Goal: Task Accomplishment & Management: Manage account settings

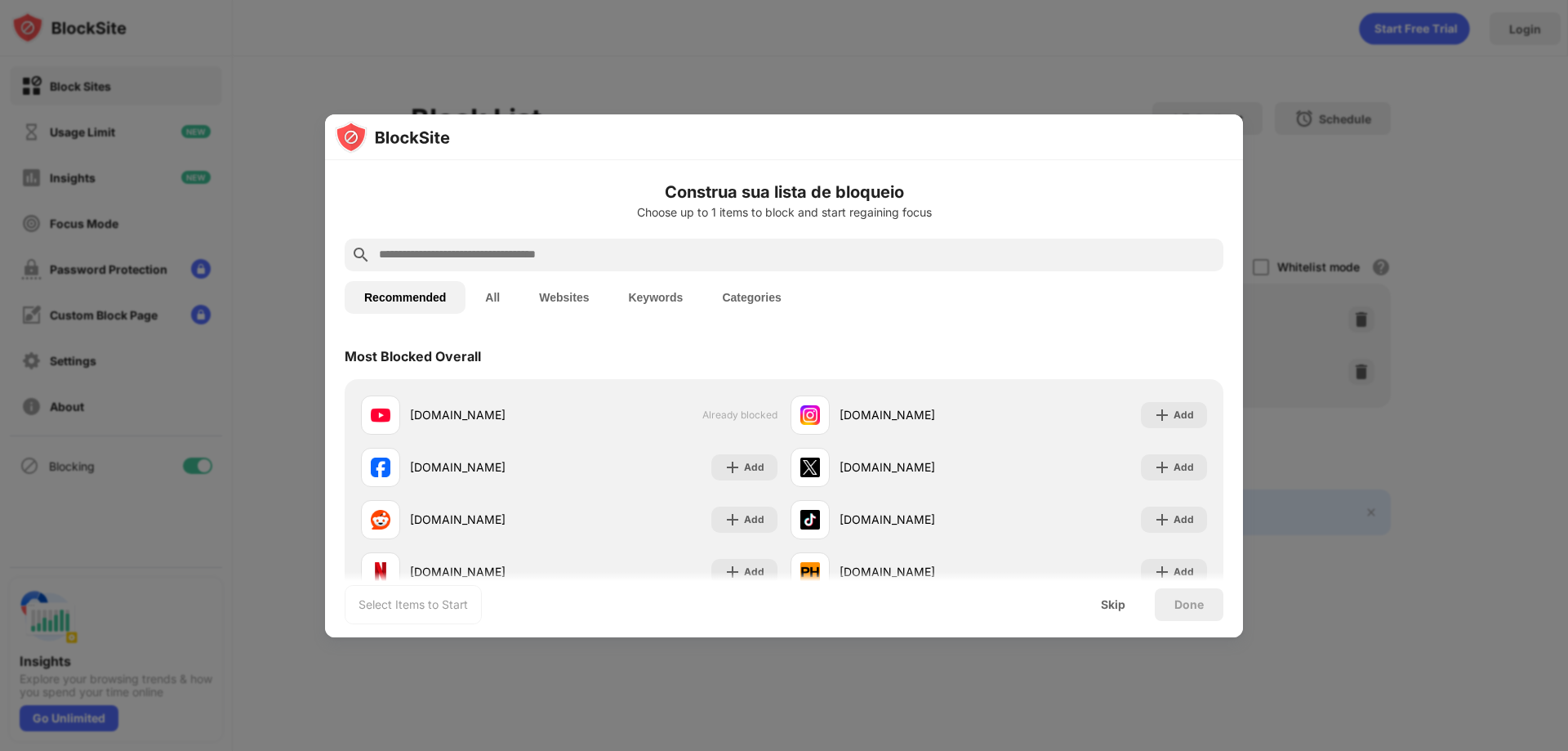
click at [648, 387] on div "youtube.com Already blocked instagram.com Add facebook.com Add x.com Add reddit…" at bounding box center [784, 493] width 879 height 229
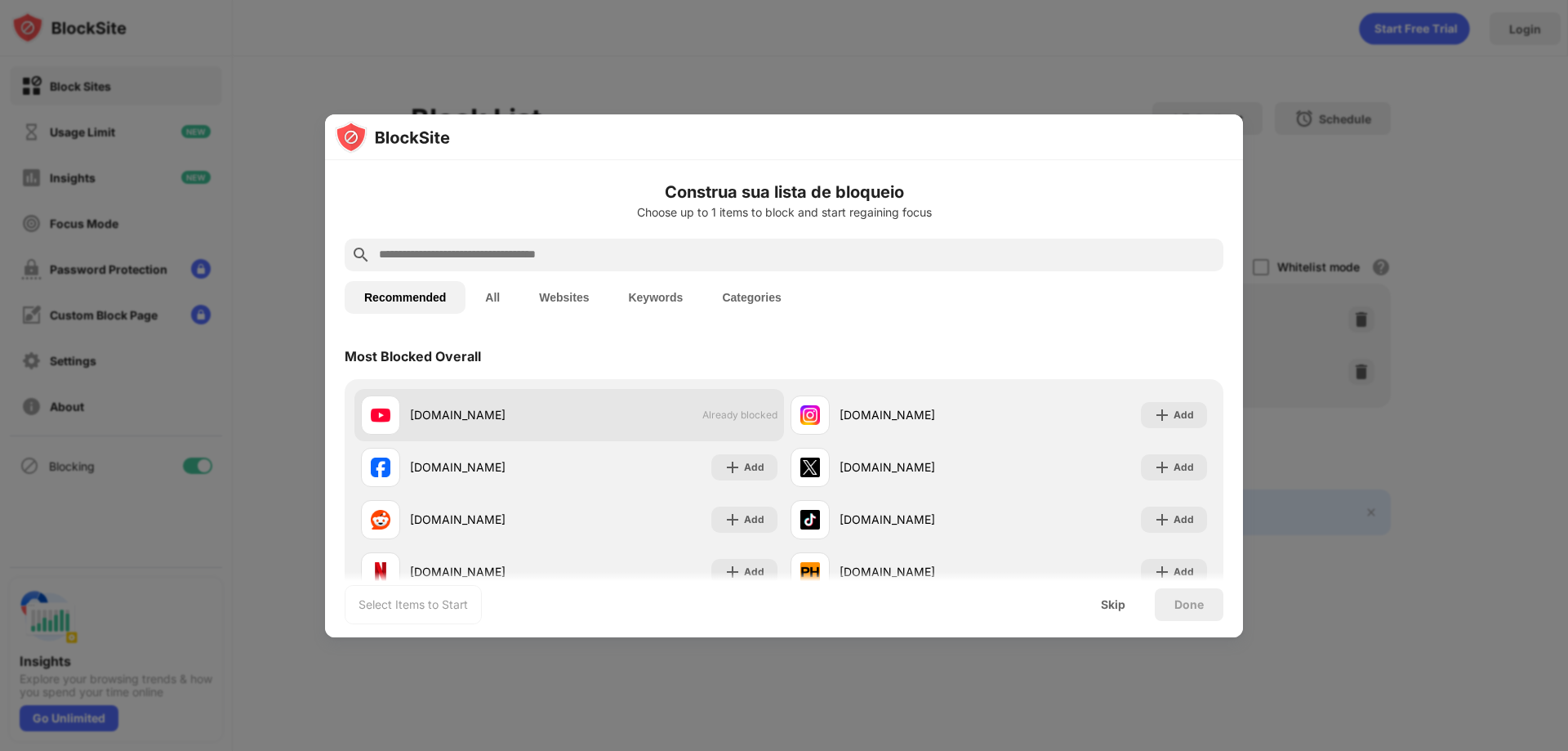
click at [642, 405] on div "youtube.com Already blocked" at bounding box center [569, 415] width 430 height 53
click at [502, 397] on div "youtube.com" at bounding box center [465, 415] width 208 height 40
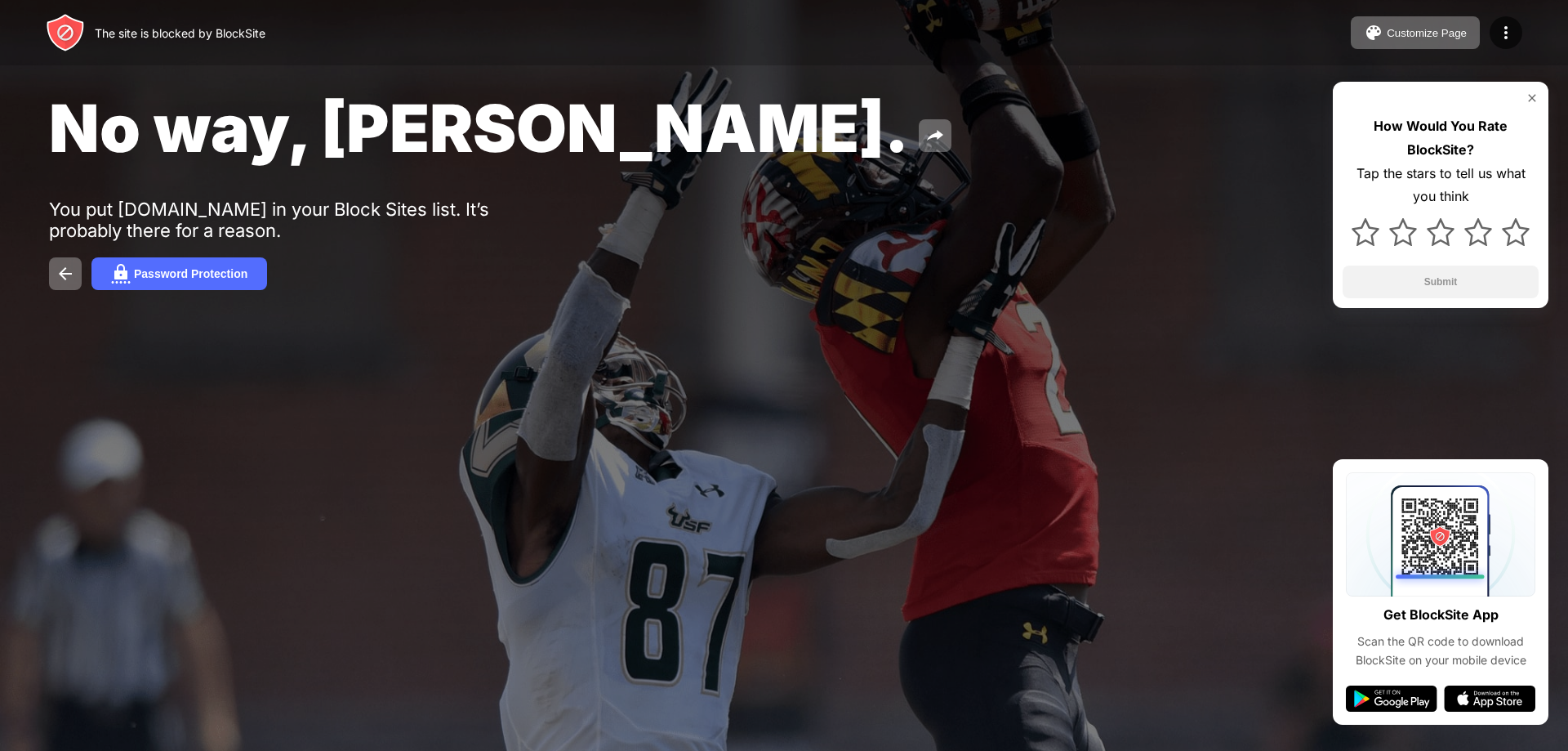
click at [1535, 104] on div "How Would You Rate BlockSite? Tap the stars to tell us what you think Submit" at bounding box center [1440, 195] width 216 height 226
click at [1530, 104] on div "How Would You Rate BlockSite? Tap the stars to tell us what you think Submit" at bounding box center [1440, 195] width 216 height 226
click at [1530, 96] on img at bounding box center [1532, 98] width 13 height 13
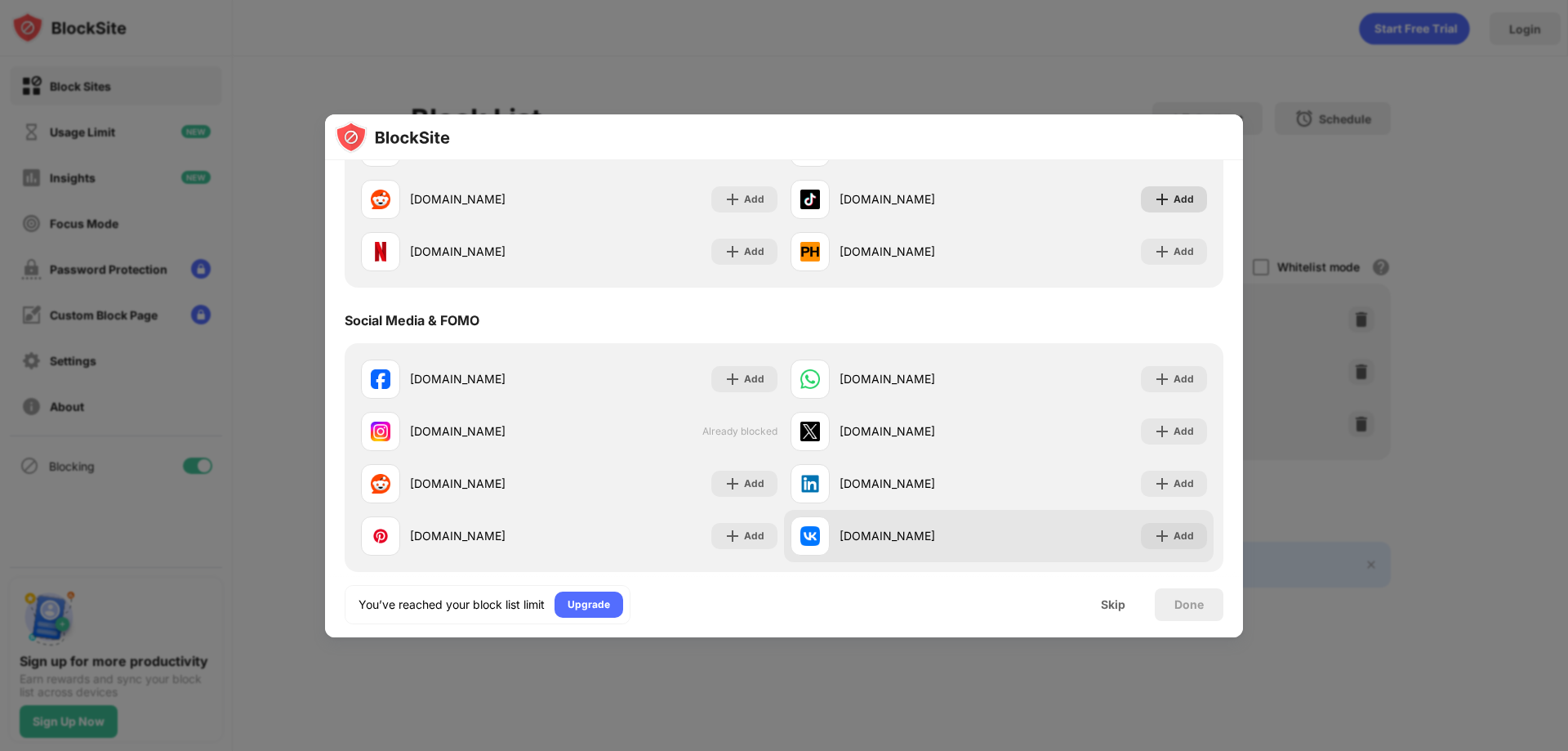
scroll to position [327, 0]
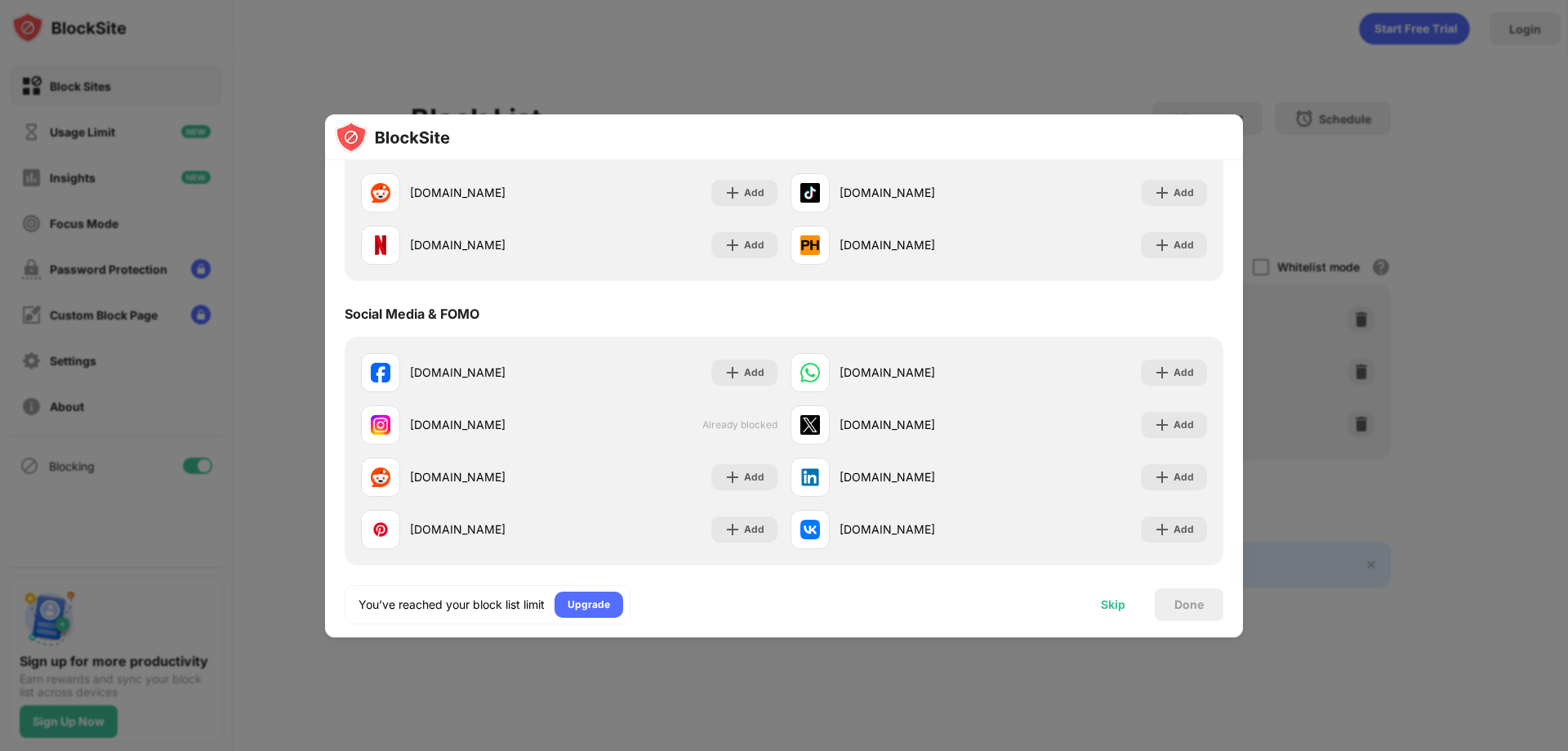
click at [1113, 600] on div "Skip" at bounding box center [1113, 604] width 24 height 13
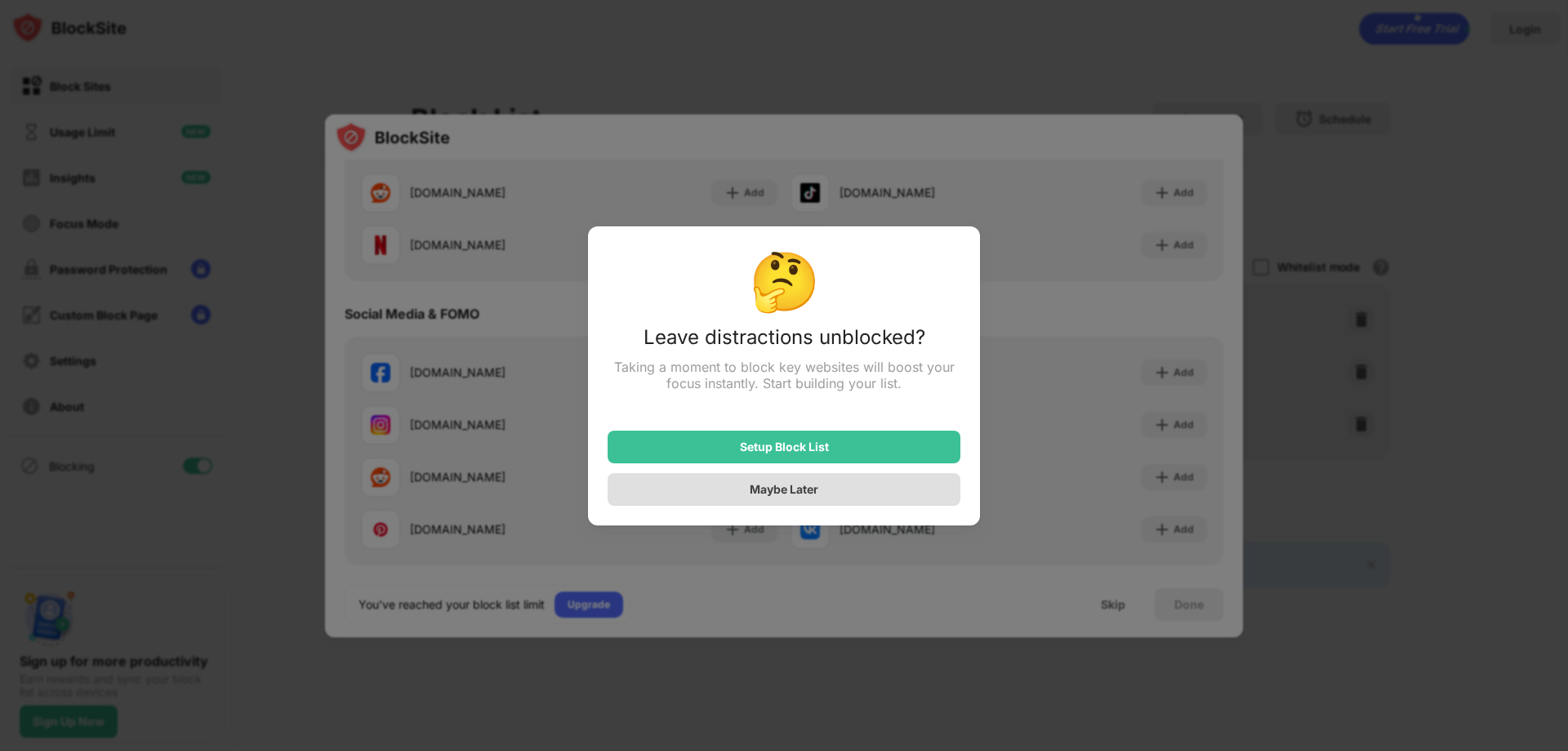
click at [820, 491] on div "Maybe Later" at bounding box center [784, 489] width 353 height 33
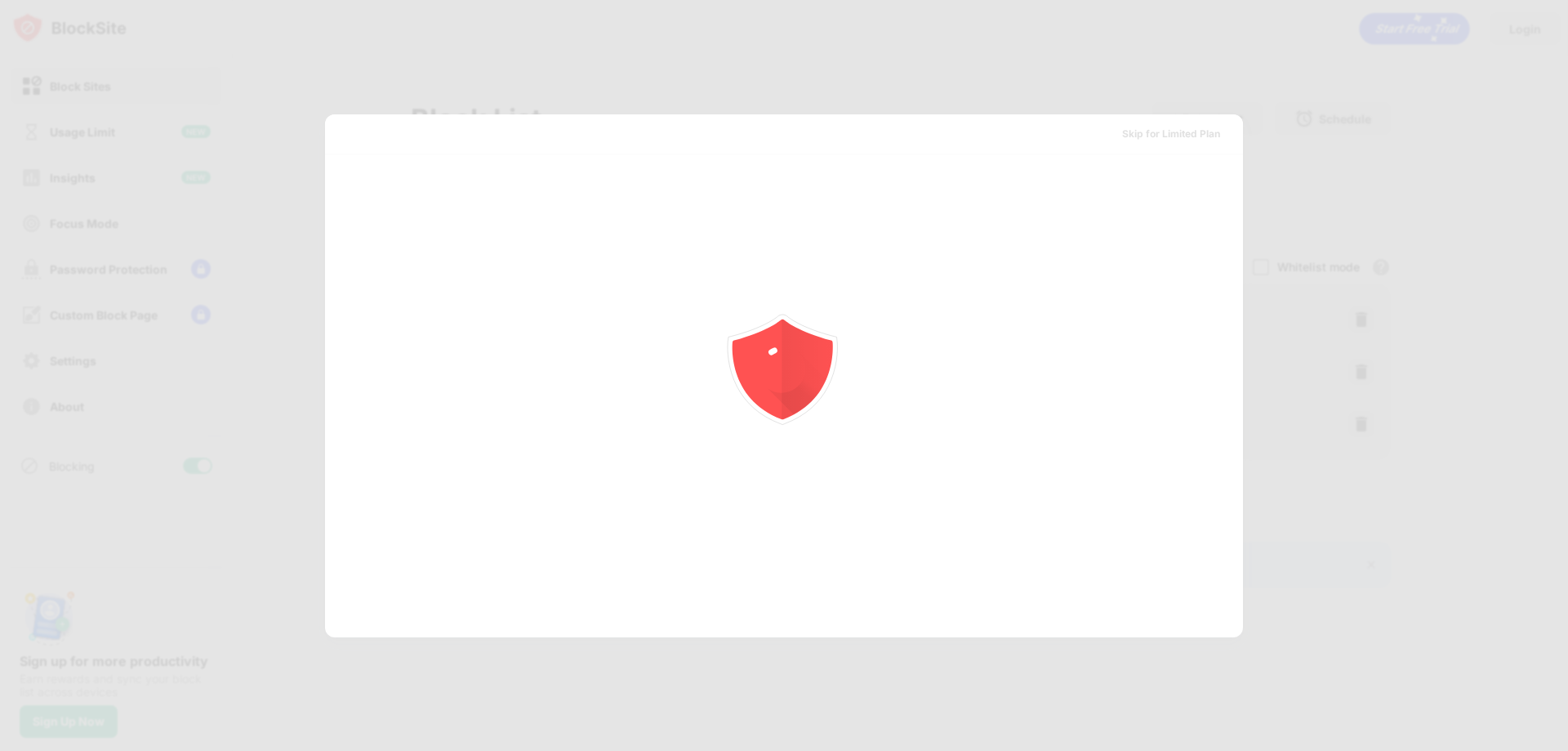
scroll to position [0, 0]
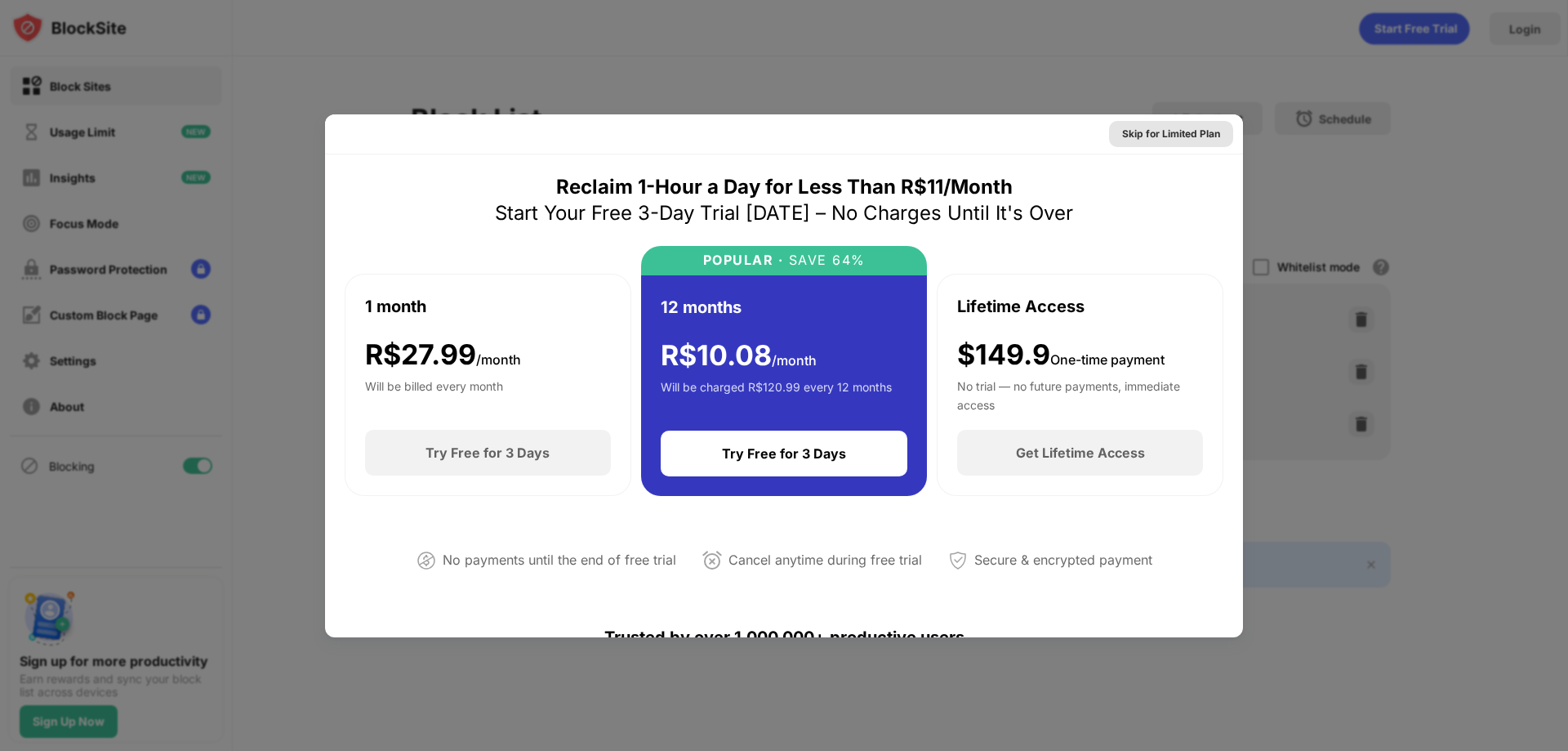
click at [1155, 133] on div "Skip for Limited Plan" at bounding box center [1172, 134] width 98 height 16
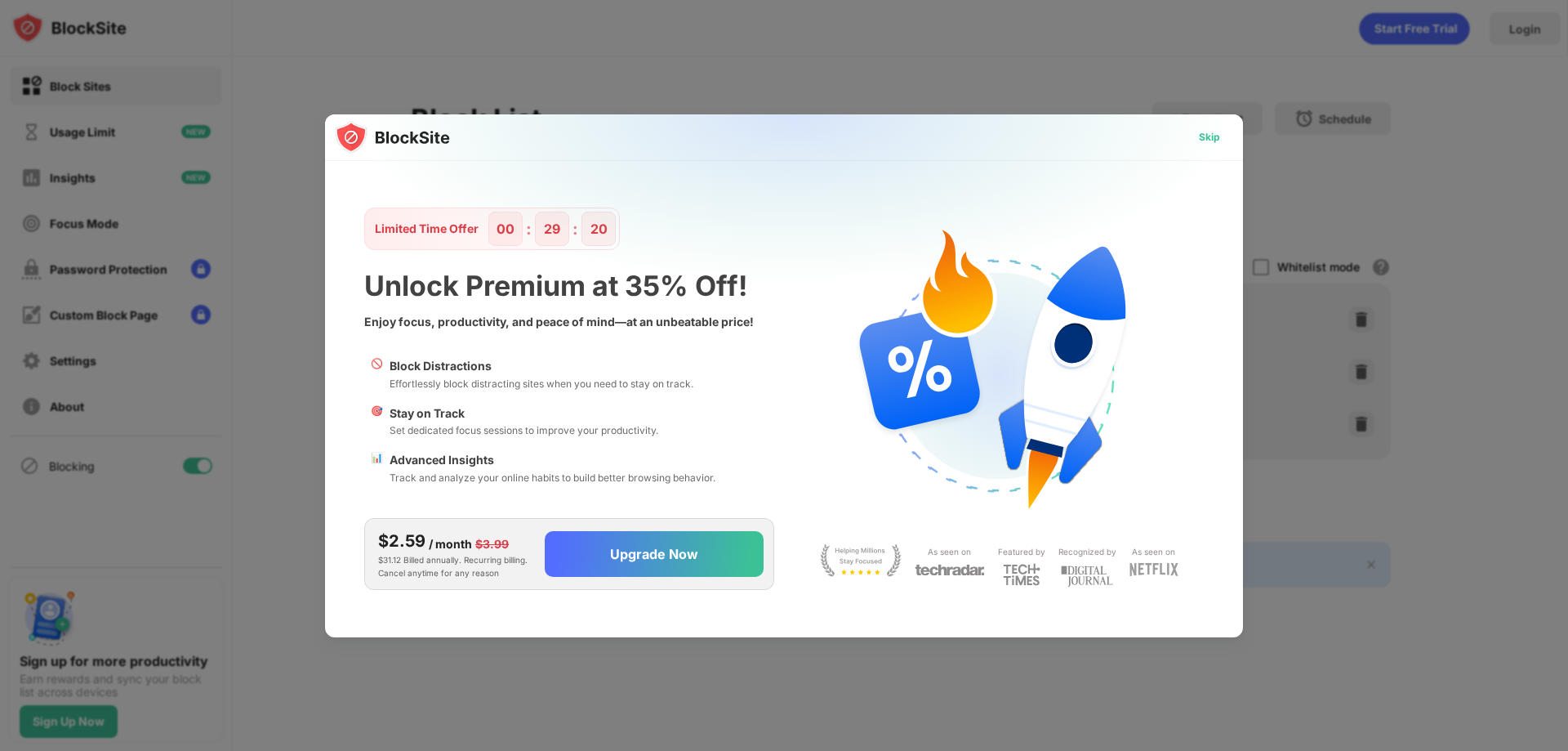
click at [1221, 124] on div "Skip" at bounding box center [1209, 137] width 47 height 26
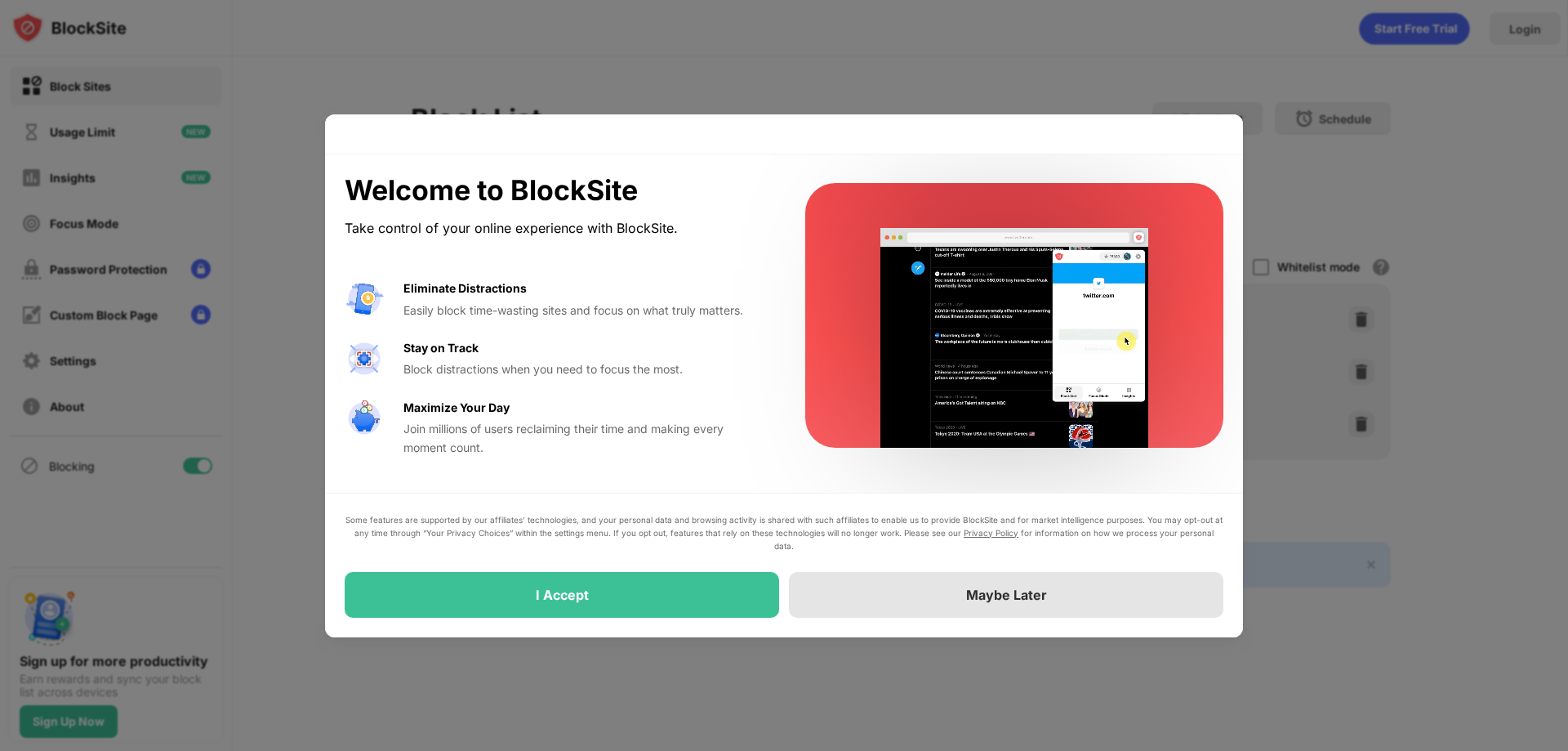
click at [922, 598] on div "Maybe Later" at bounding box center [1006, 595] width 435 height 46
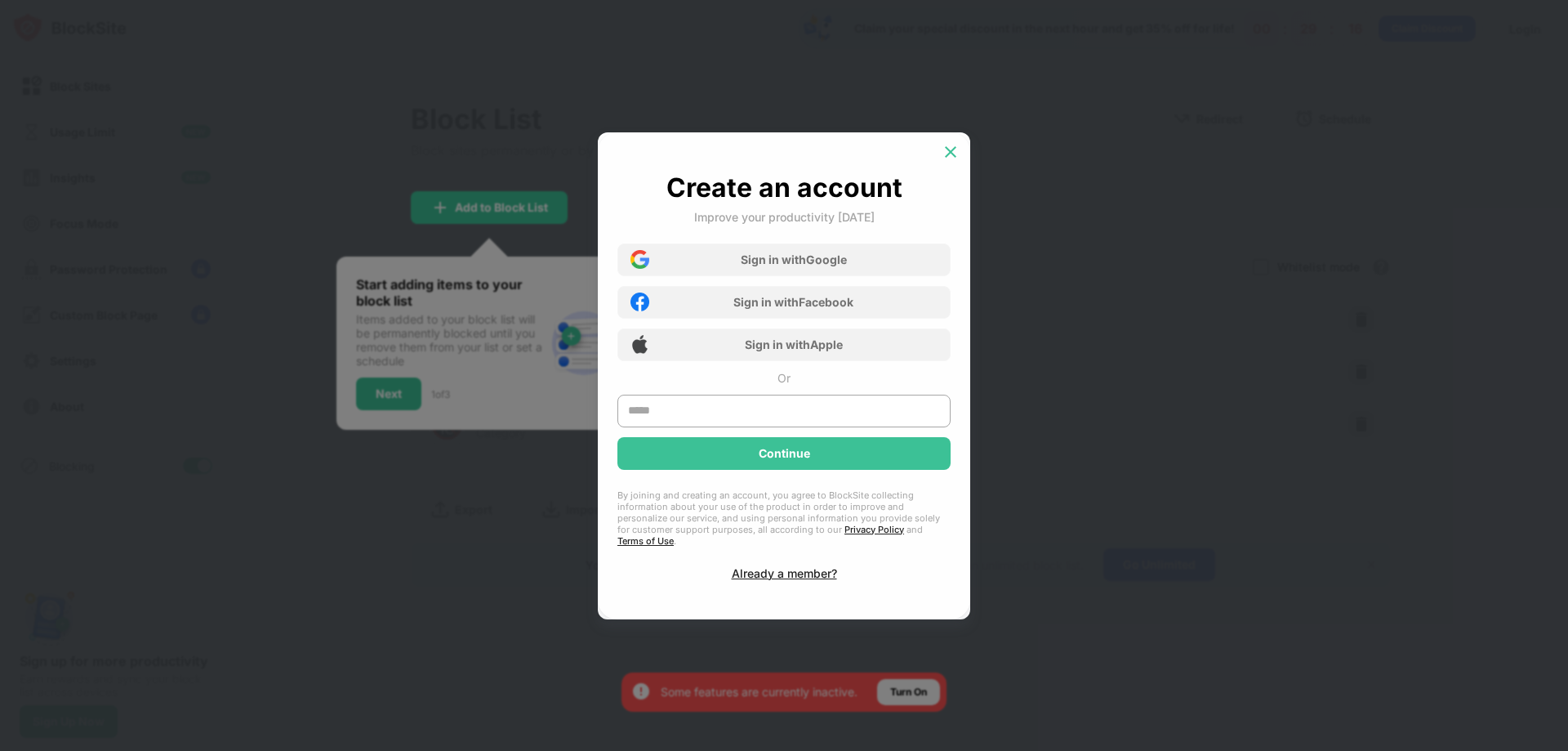
click at [953, 156] on img at bounding box center [951, 152] width 16 height 16
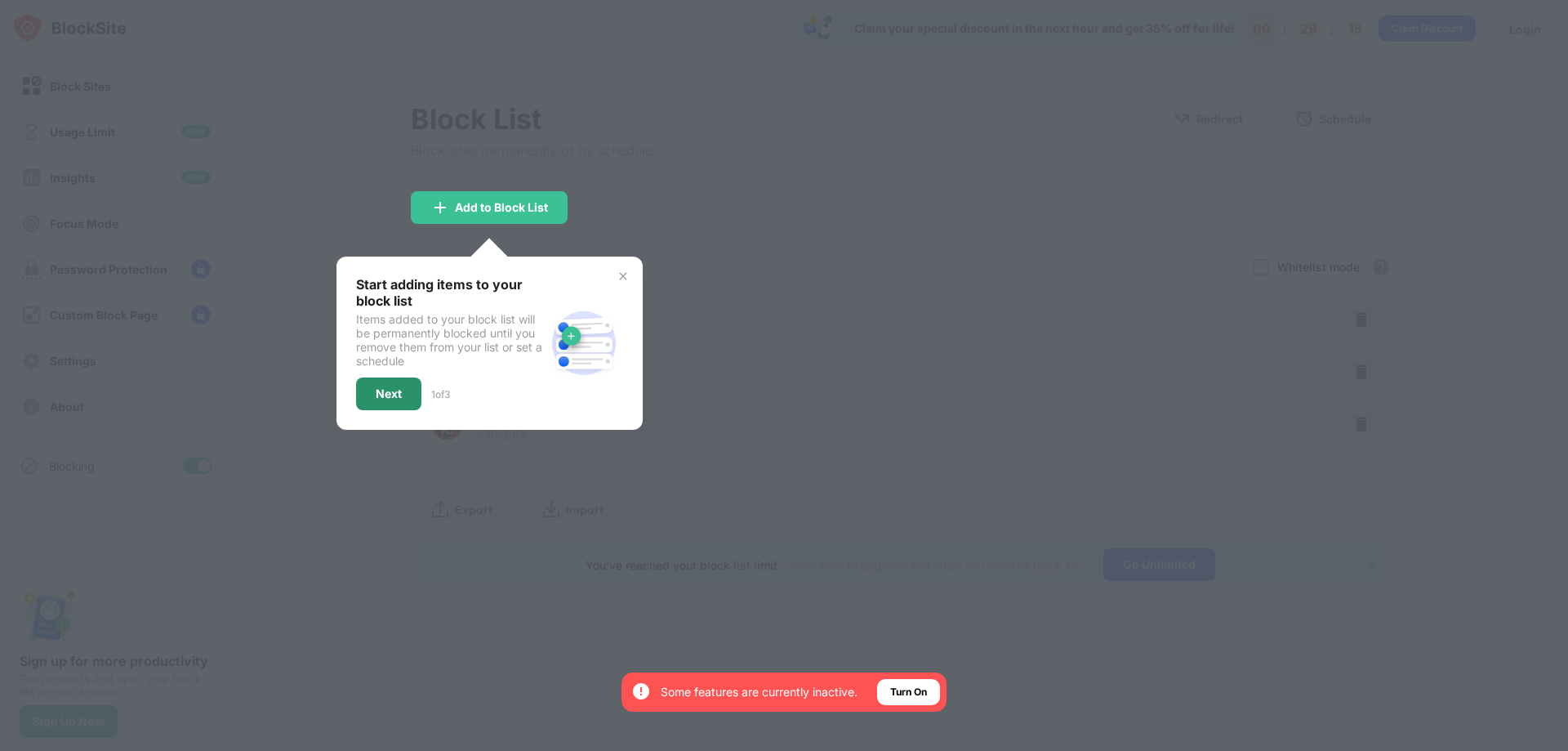
click at [403, 393] on div "Next" at bounding box center [388, 393] width 65 height 33
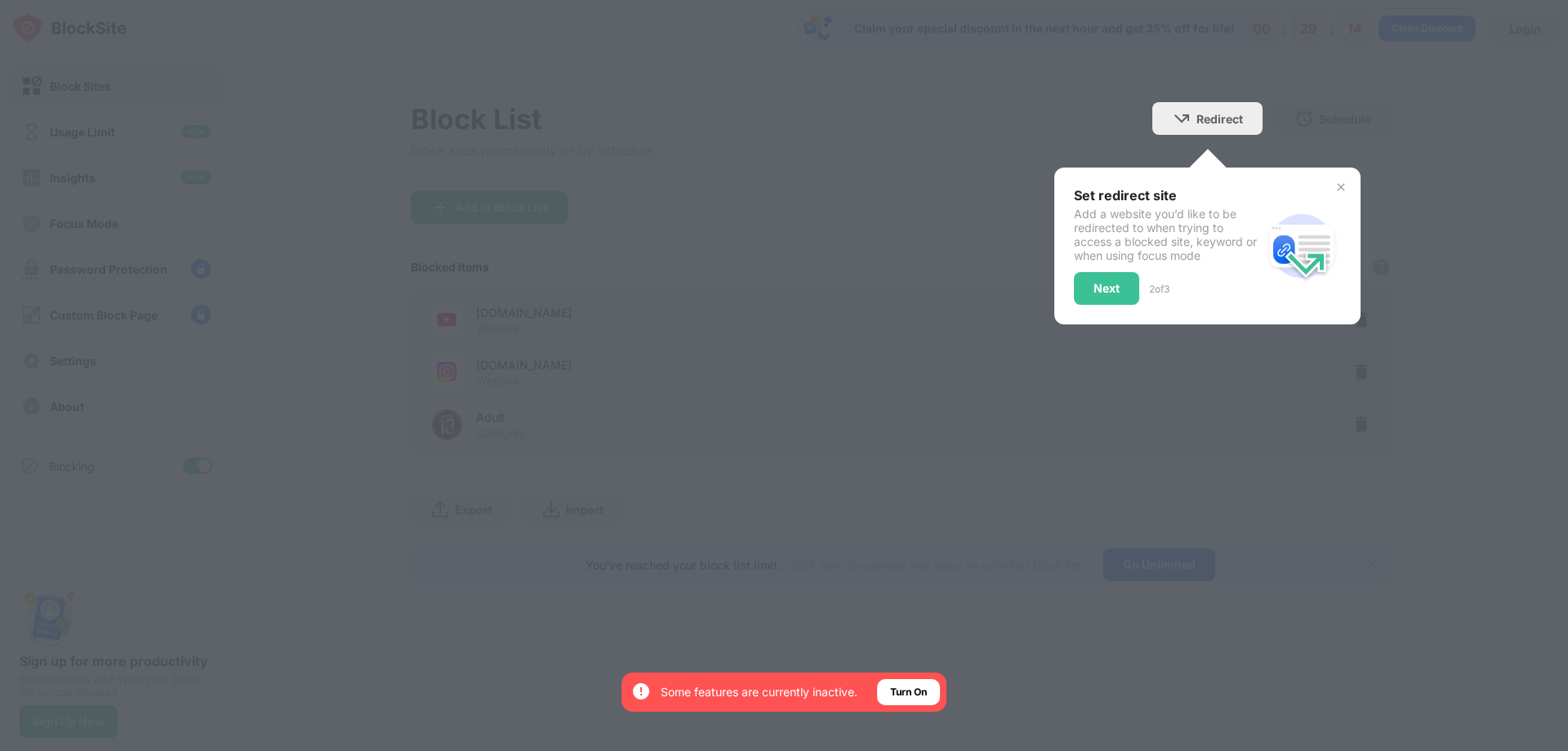
click at [403, 393] on div at bounding box center [784, 376] width 1568 height 751
click at [1072, 288] on div "Set redirect site Add a website you’d like to be redirected to when trying to a…" at bounding box center [1207, 246] width 306 height 157
click at [1097, 289] on div "Next" at bounding box center [1107, 288] width 26 height 13
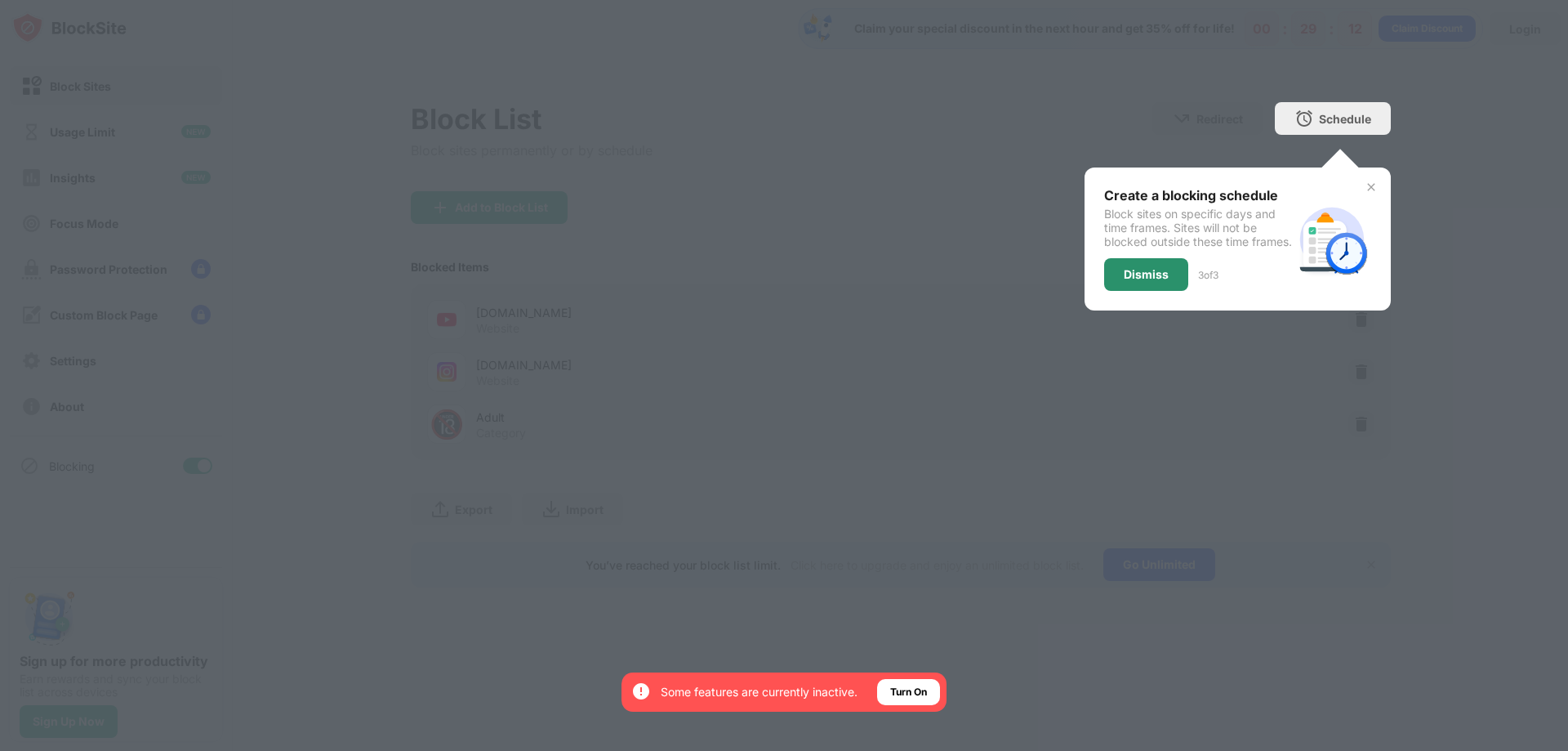
click at [1158, 281] on div "Dismiss" at bounding box center [1146, 275] width 45 height 13
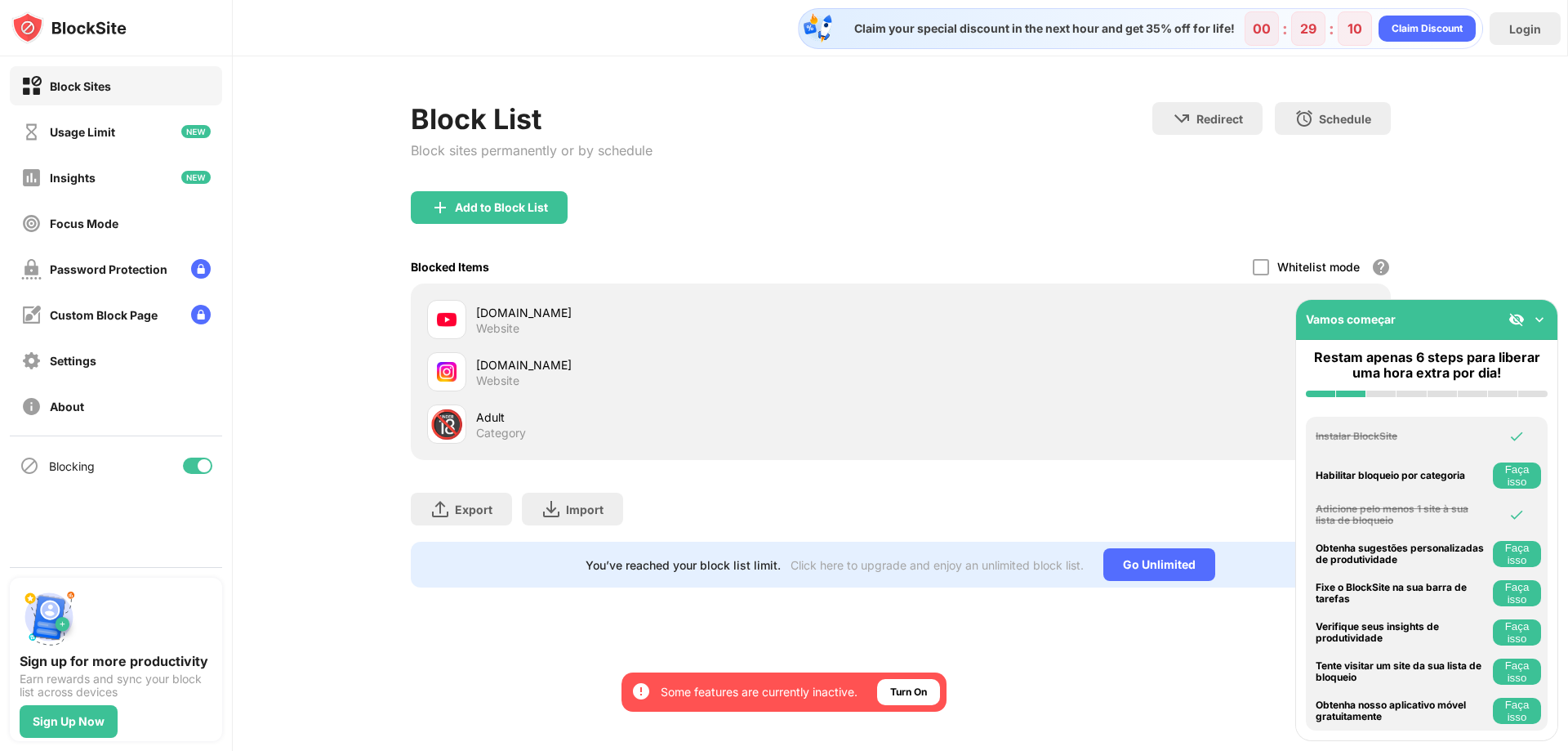
click at [1541, 318] on img at bounding box center [1539, 319] width 16 height 16
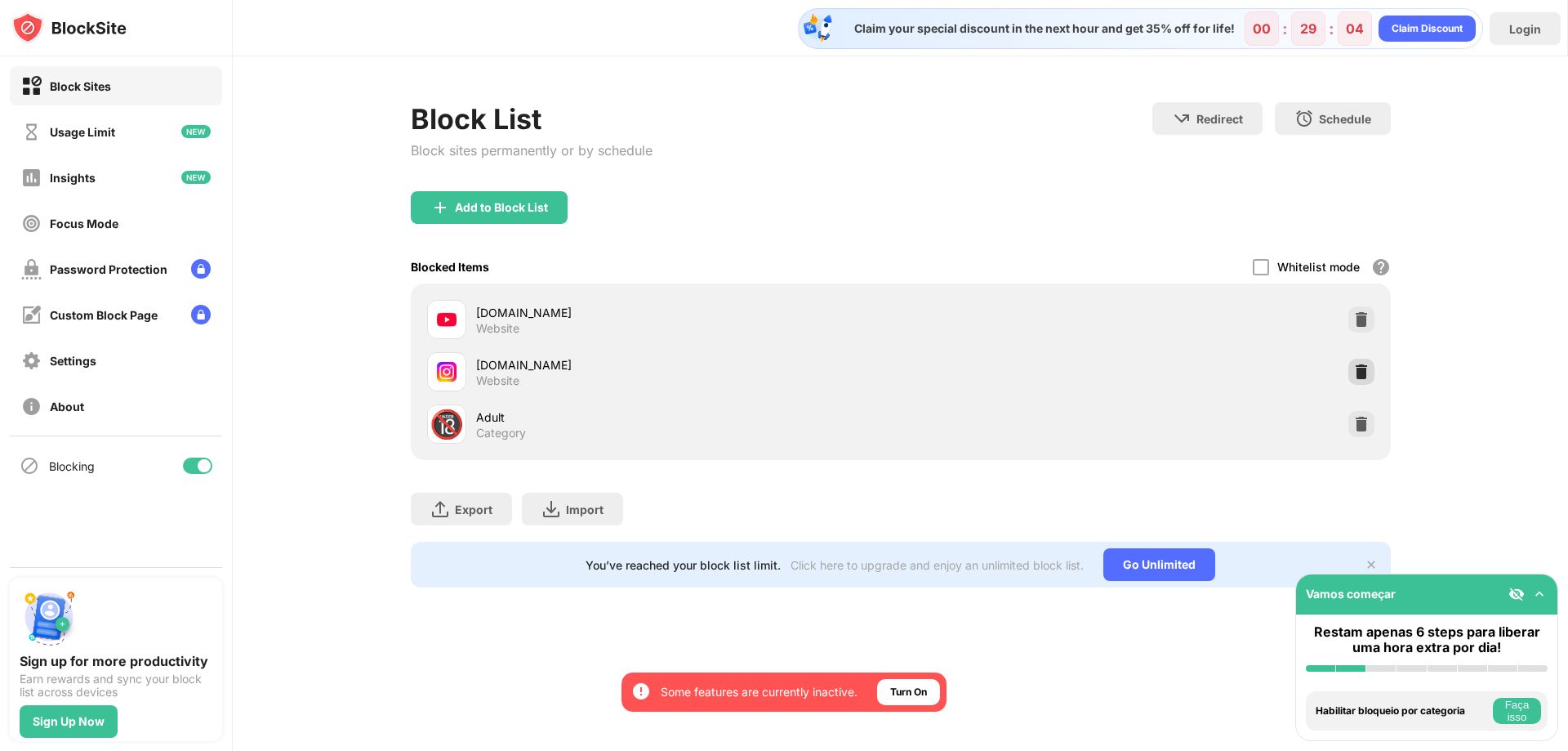
click at [1357, 381] on div at bounding box center [1362, 372] width 26 height 26
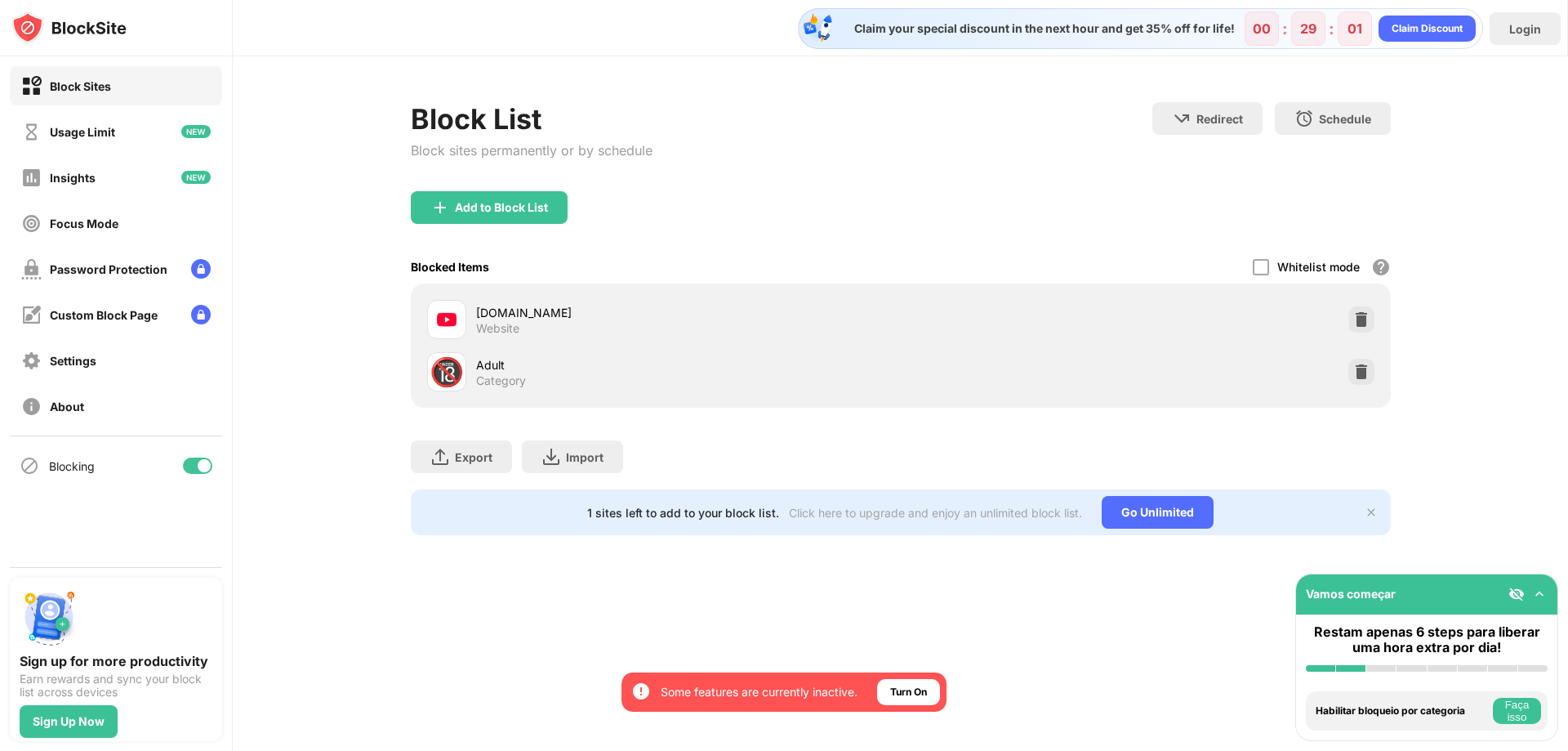
click at [1475, 152] on div "Block List Block sites permanently or by schedule Redirect Choose a site to be …" at bounding box center [900, 318] width 1336 height 524
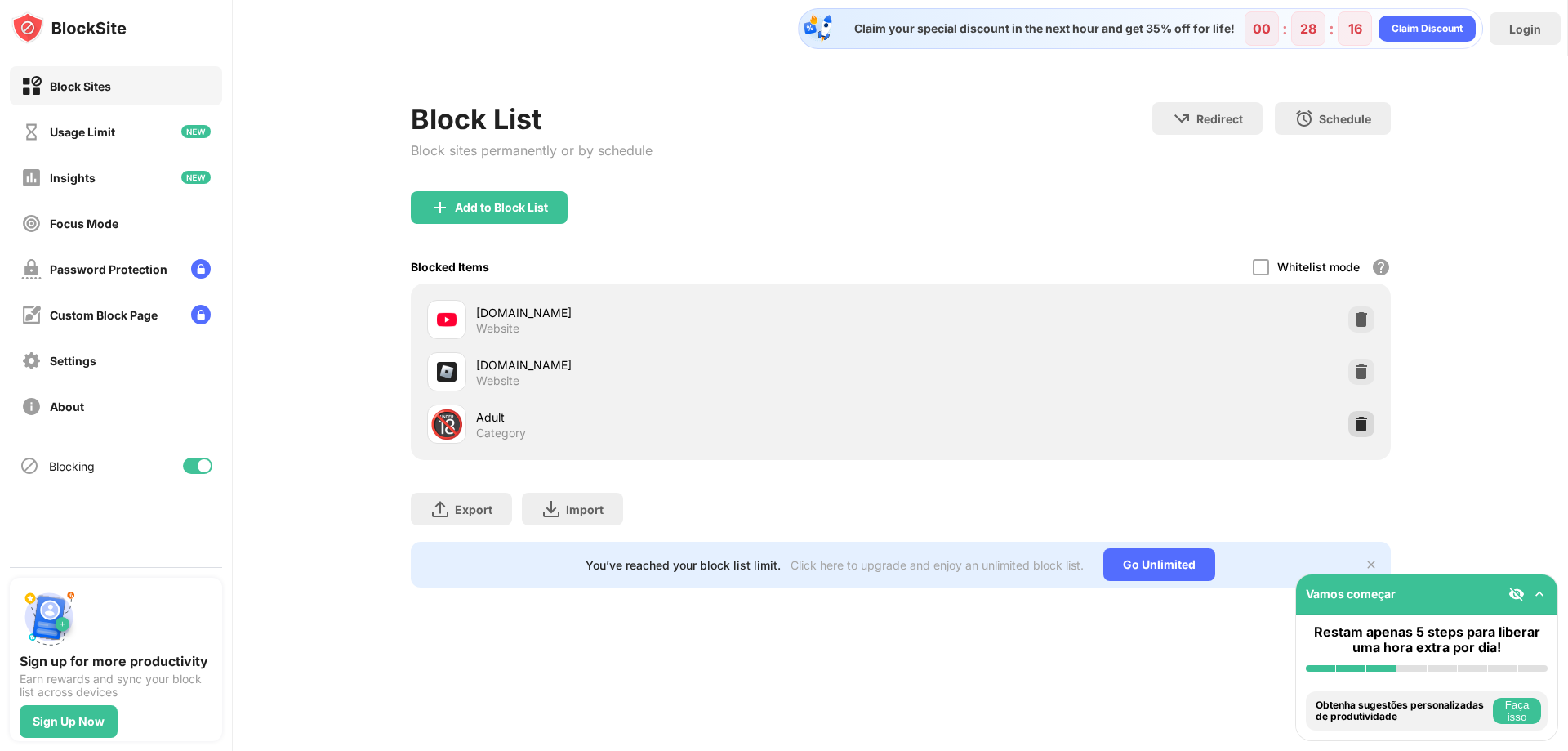
click at [1353, 422] on img at bounding box center [1361, 423] width 16 height 16
